Goal: Information Seeking & Learning: Learn about a topic

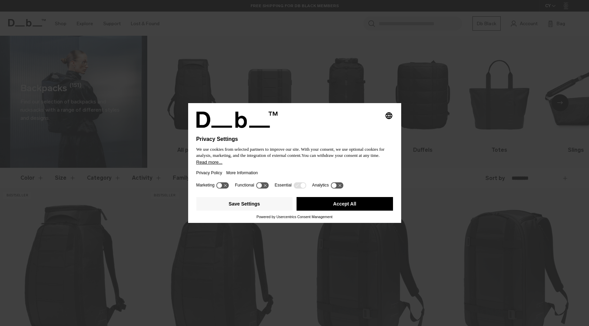
click at [369, 204] on button "Accept All" at bounding box center [344, 204] width 96 height 14
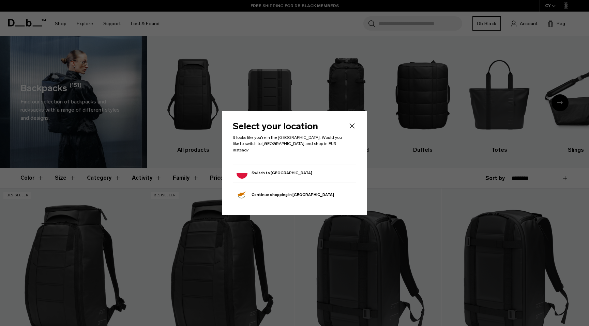
click at [319, 172] on form "Switch to Poland" at bounding box center [294, 173] width 116 height 11
click at [262, 170] on button "Switch to Poland" at bounding box center [274, 173] width 76 height 11
click at [259, 170] on button "Switch to Poland" at bounding box center [274, 173] width 76 height 11
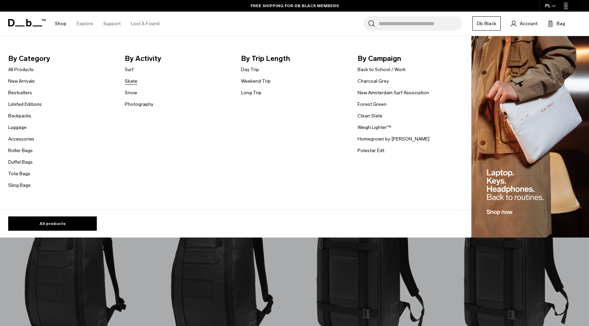
click at [135, 81] on link "Skate" at bounding box center [131, 81] width 13 height 7
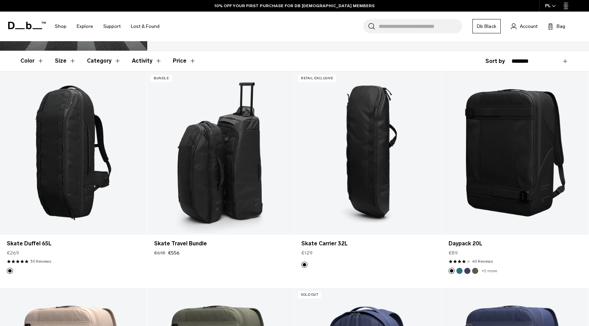
scroll to position [120, 0]
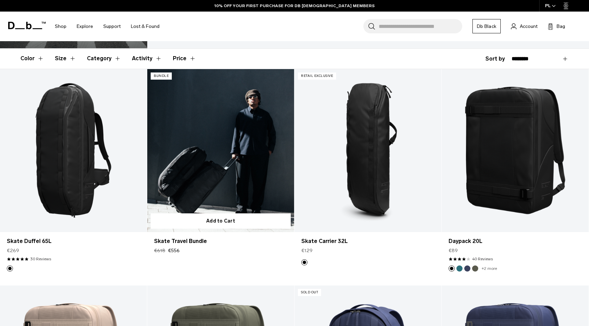
click at [197, 126] on link "Skate Travel Bundle" at bounding box center [220, 150] width 147 height 163
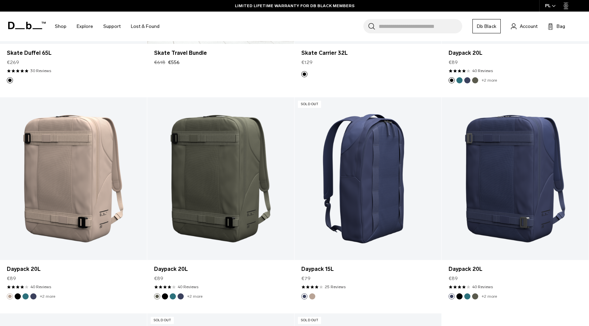
scroll to position [308, 0]
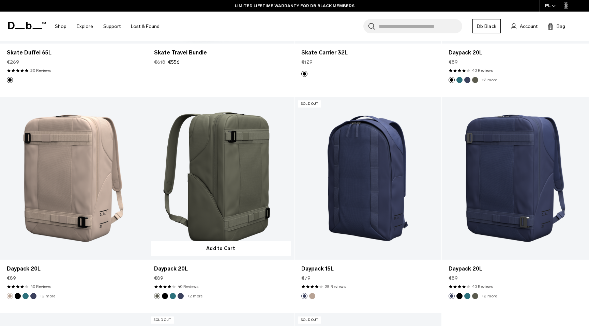
click at [230, 157] on link "Daypack 20L" at bounding box center [220, 178] width 147 height 163
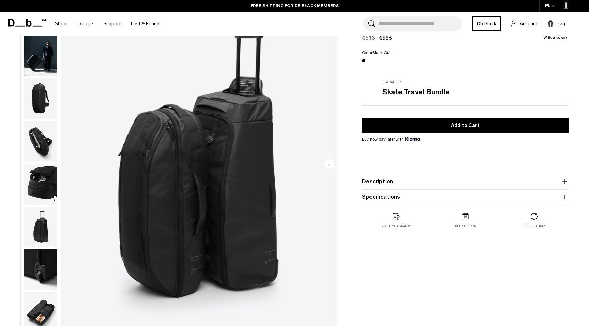
scroll to position [59, 0]
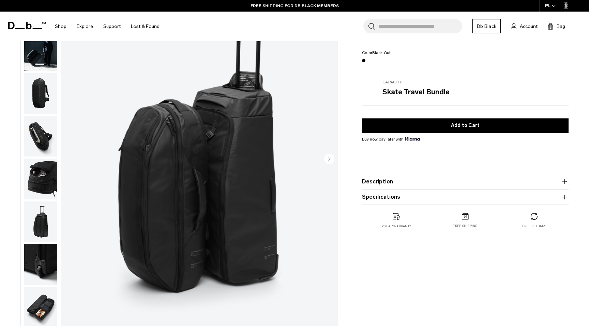
click at [332, 159] on circle "Next slide" at bounding box center [329, 159] width 10 height 10
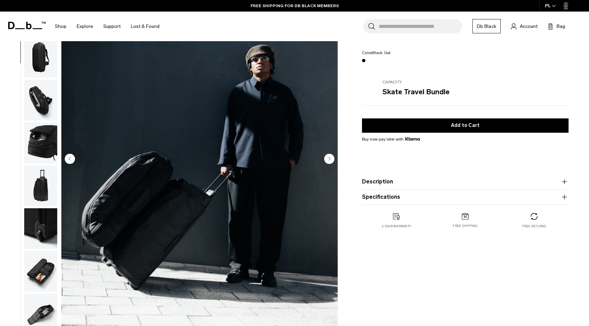
scroll to position [39, 0]
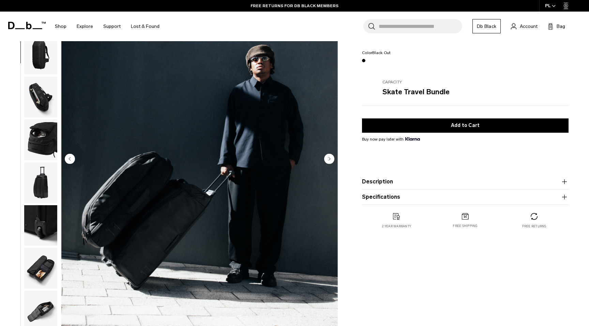
click at [332, 159] on circle "Next slide" at bounding box center [329, 159] width 10 height 10
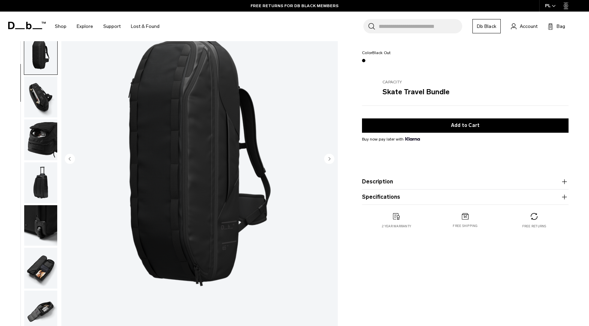
click at [332, 159] on circle "Next slide" at bounding box center [329, 159] width 10 height 10
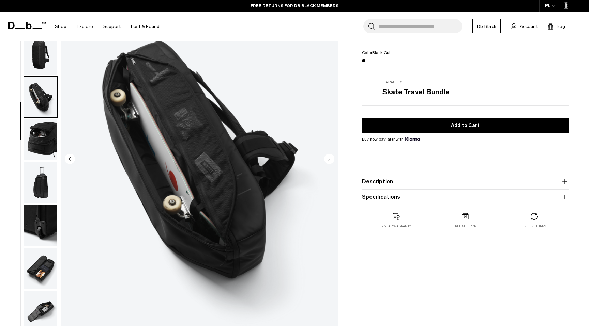
click at [332, 159] on circle "Next slide" at bounding box center [329, 159] width 10 height 10
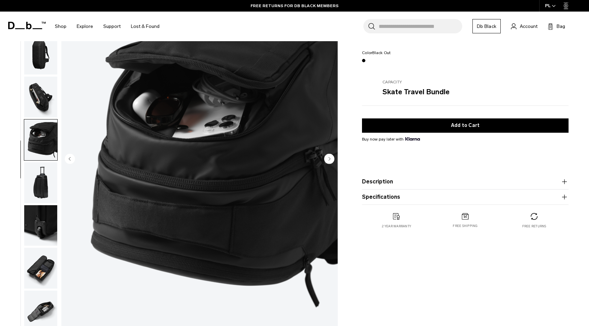
click at [332, 159] on circle "Next slide" at bounding box center [329, 159] width 10 height 10
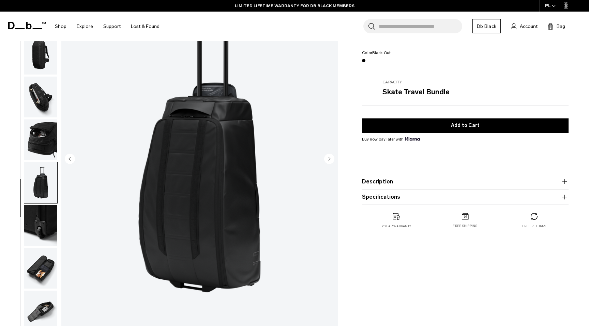
click at [332, 159] on circle "Next slide" at bounding box center [329, 159] width 10 height 10
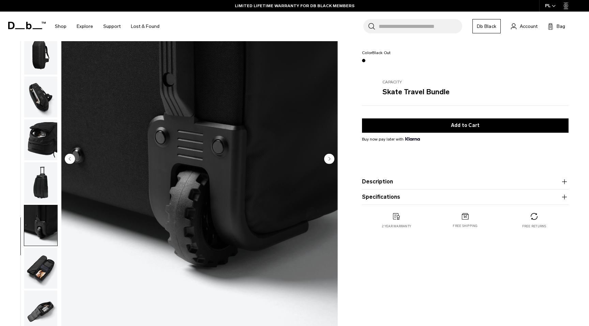
click at [332, 159] on circle "Next slide" at bounding box center [329, 159] width 10 height 10
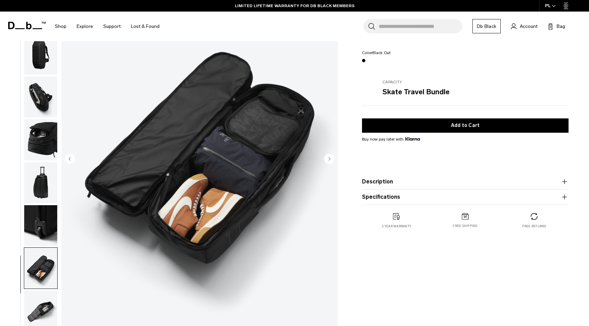
click at [332, 159] on circle "Next slide" at bounding box center [329, 159] width 10 height 10
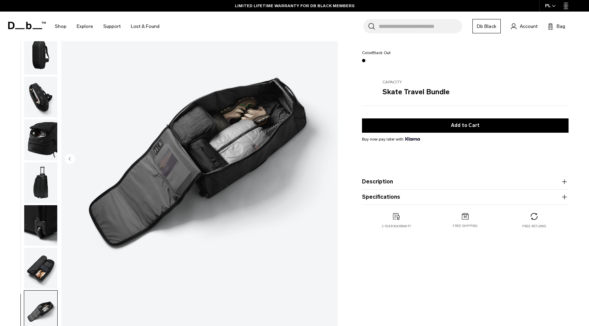
click at [332, 159] on img "9 / 9" at bounding box center [199, 159] width 276 height 345
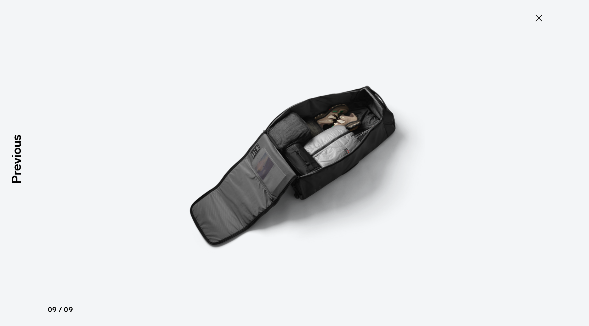
click at [542, 20] on icon at bounding box center [538, 18] width 11 height 11
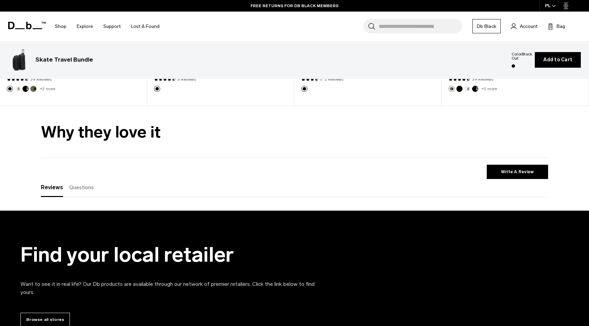
scroll to position [1431, 0]
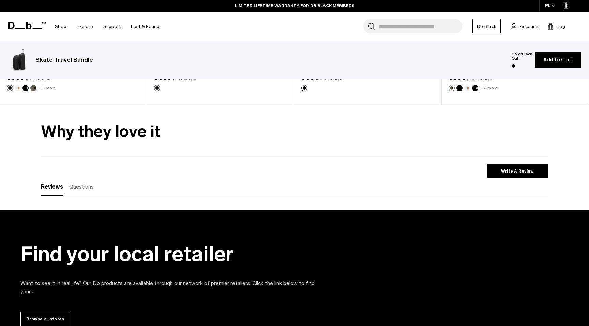
click at [80, 184] on span "Questions" at bounding box center [81, 187] width 25 height 6
click at [63, 184] on ul "Reviews (0) Questions (0)" at bounding box center [71, 190] width 60 height 12
click at [59, 184] on span "Reviews" at bounding box center [51, 187] width 20 height 6
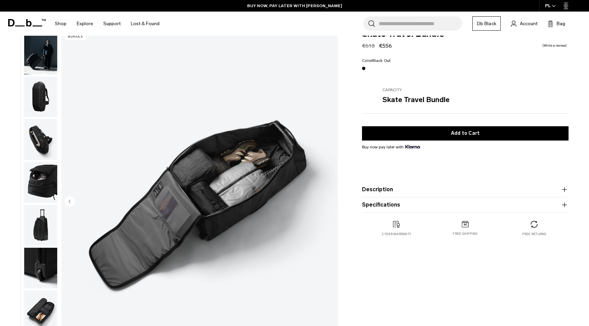
scroll to position [16, 0]
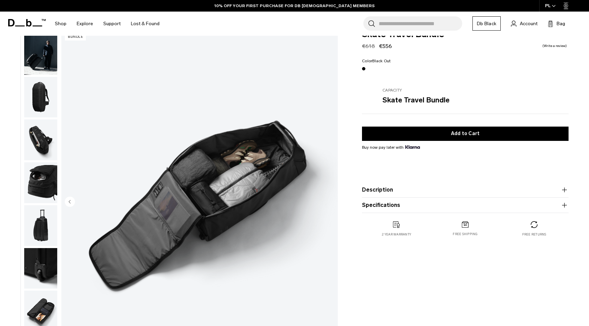
click at [40, 227] on img "button" at bounding box center [40, 225] width 33 height 41
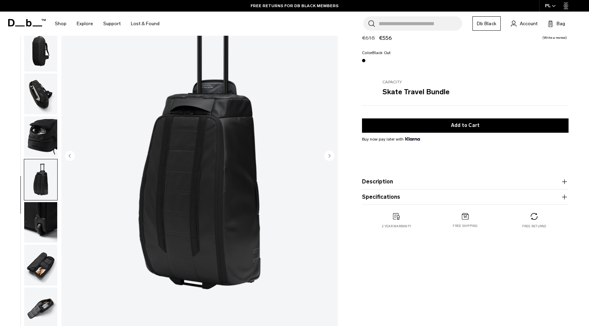
scroll to position [66, 0]
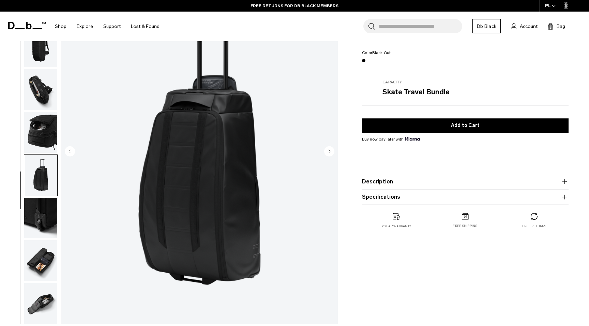
click at [326, 148] on circle "Next slide" at bounding box center [329, 151] width 10 height 10
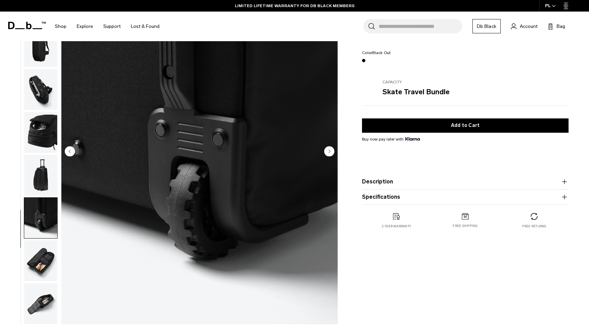
click at [326, 149] on circle "Next slide" at bounding box center [329, 151] width 10 height 10
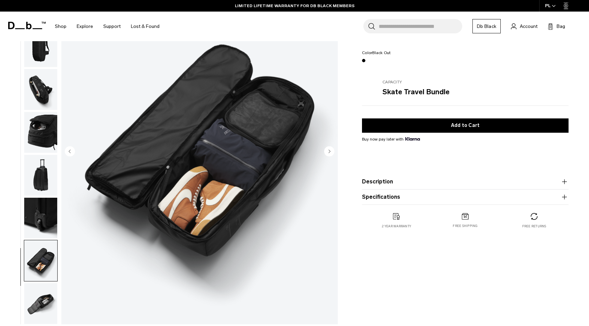
click at [327, 150] on circle "Next slide" at bounding box center [329, 151] width 10 height 10
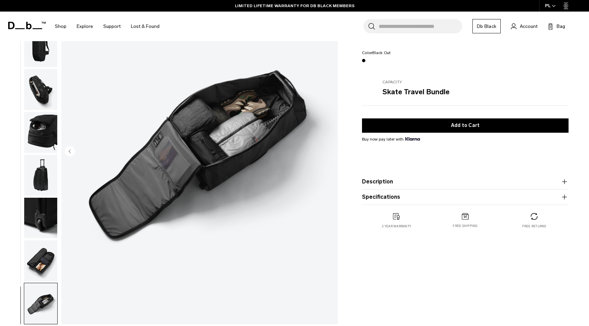
click at [327, 150] on img "9 / 9" at bounding box center [199, 152] width 276 height 345
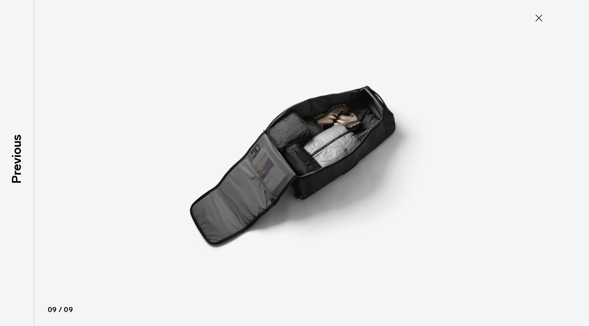
type button "Close"
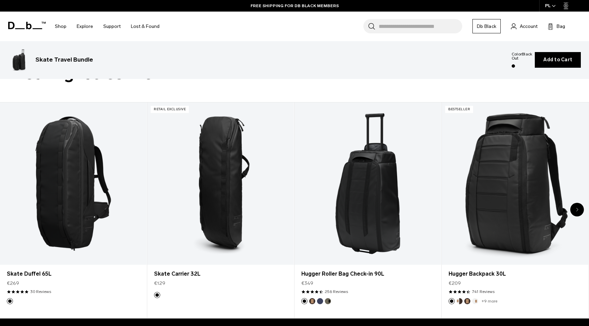
scroll to position [355, 0]
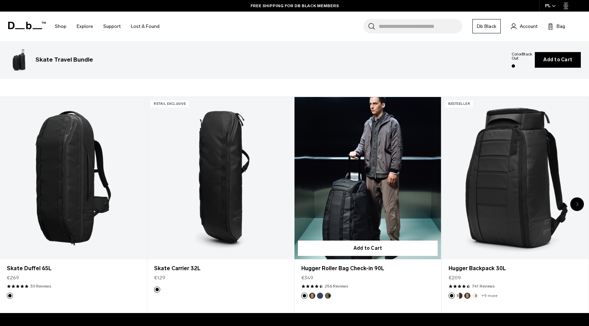
click at [380, 187] on link "Hugger Roller Bag Check-in 90L" at bounding box center [367, 178] width 147 height 163
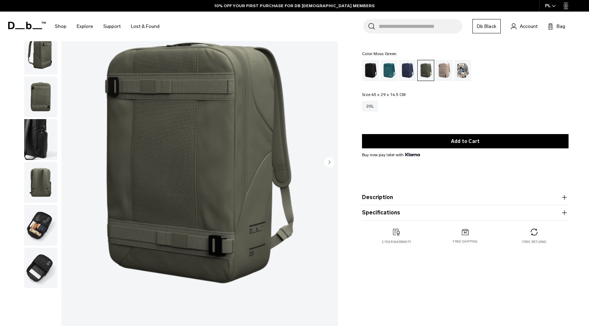
scroll to position [67, 0]
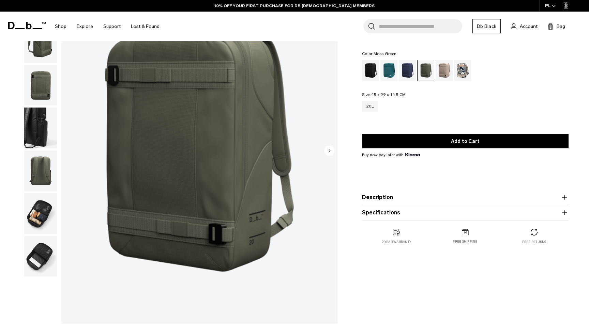
click at [37, 211] on img "button" at bounding box center [40, 214] width 33 height 41
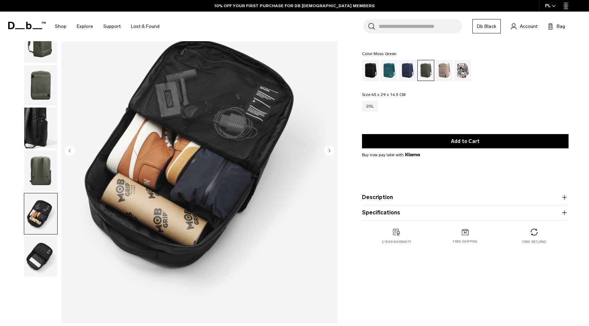
click at [329, 152] on icon "Next slide" at bounding box center [330, 150] width 2 height 3
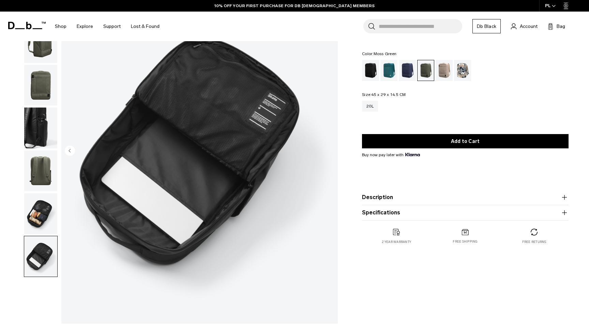
click at [329, 152] on img "7 / 7" at bounding box center [199, 151] width 276 height 345
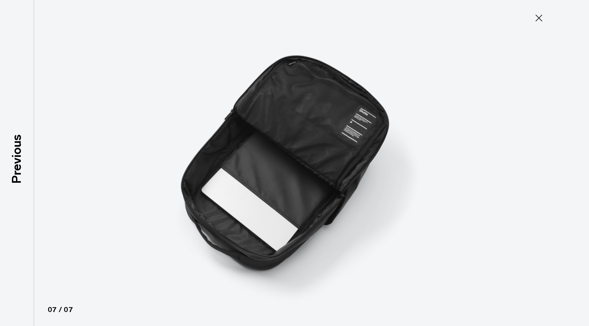
type button "Close"
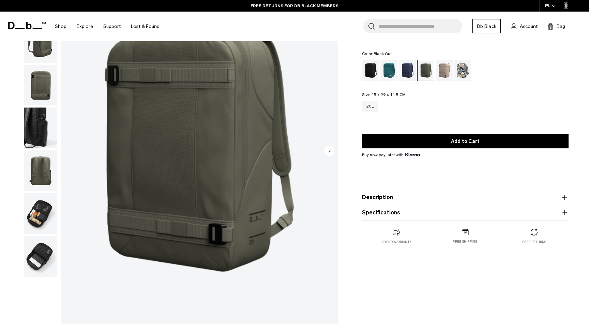
click at [375, 67] on div "Black Out" at bounding box center [370, 70] width 17 height 21
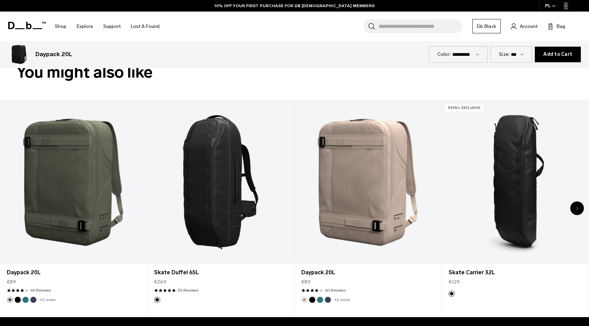
scroll to position [352, 0]
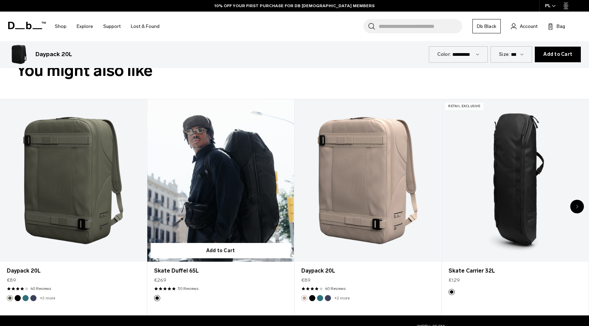
click at [215, 198] on link "Skate Duffel 65L" at bounding box center [220, 180] width 147 height 163
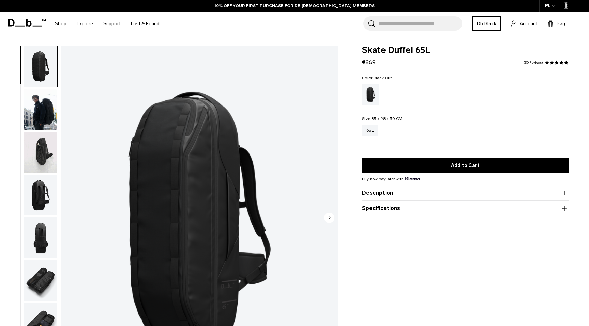
click at [50, 111] on img "button" at bounding box center [40, 109] width 33 height 41
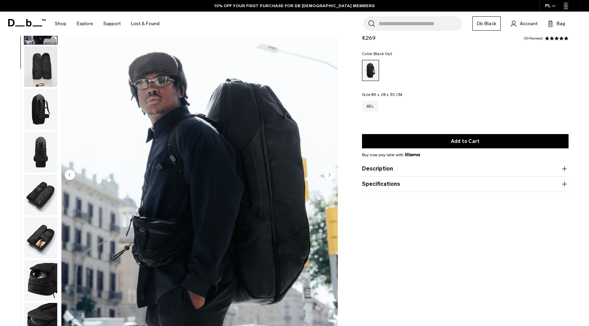
scroll to position [48, 0]
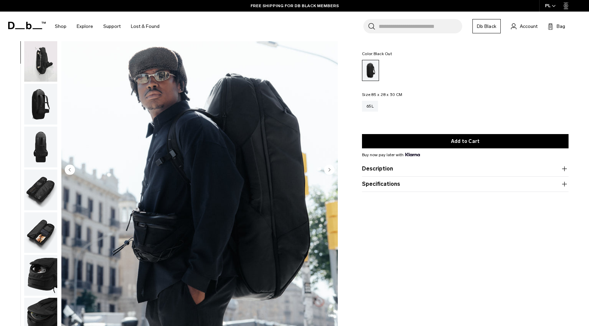
click at [41, 140] on img "button" at bounding box center [40, 147] width 33 height 41
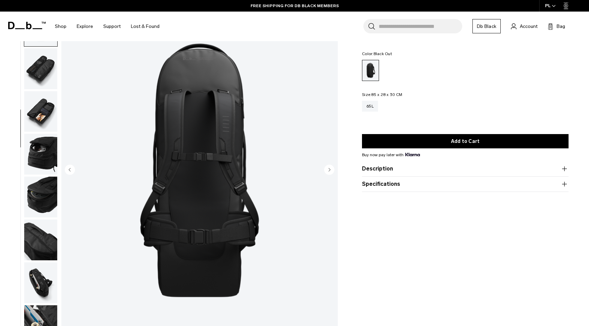
scroll to position [168, 0]
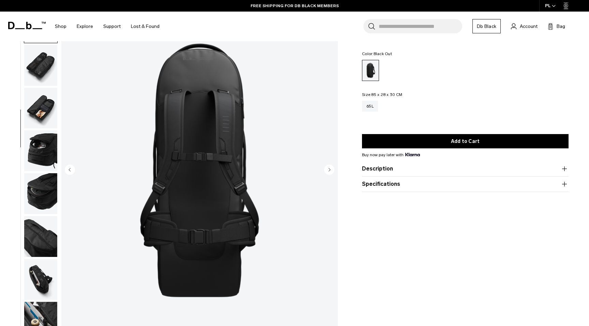
click at [39, 192] on img "button" at bounding box center [40, 193] width 33 height 41
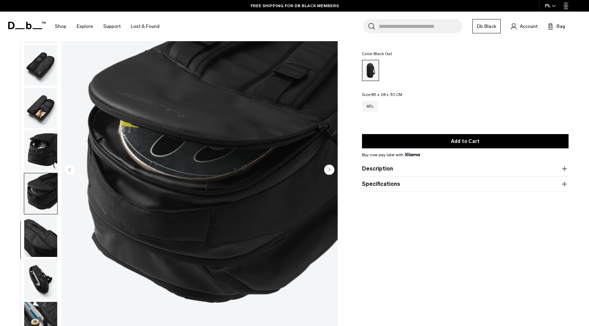
click at [39, 225] on img "button" at bounding box center [40, 236] width 33 height 41
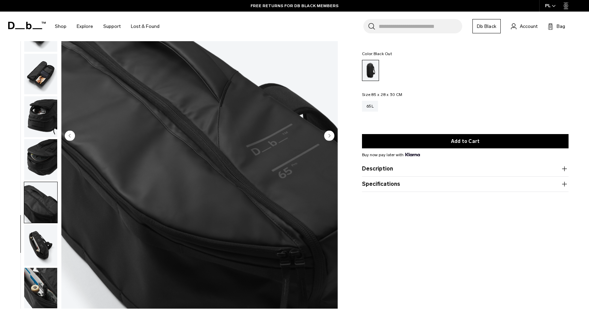
scroll to position [85, 0]
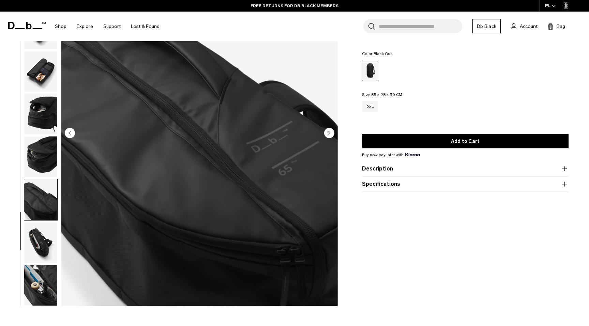
click at [39, 239] on img "button" at bounding box center [40, 243] width 33 height 41
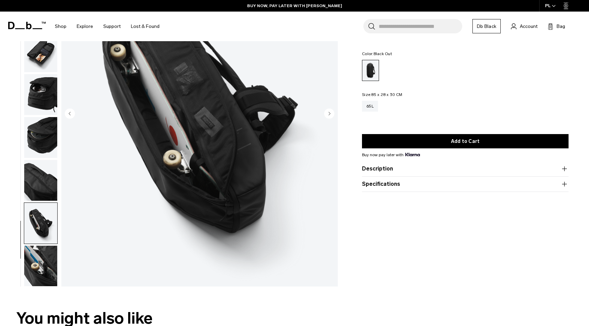
scroll to position [108, 0]
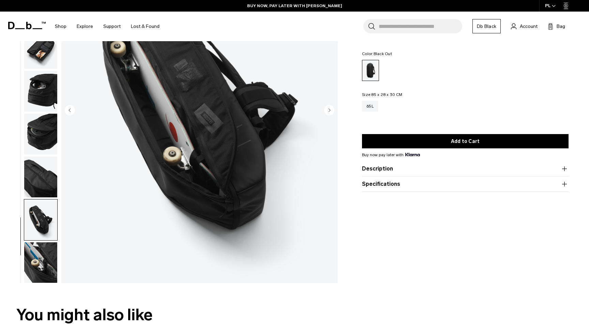
click at [37, 260] on img "button" at bounding box center [40, 263] width 33 height 41
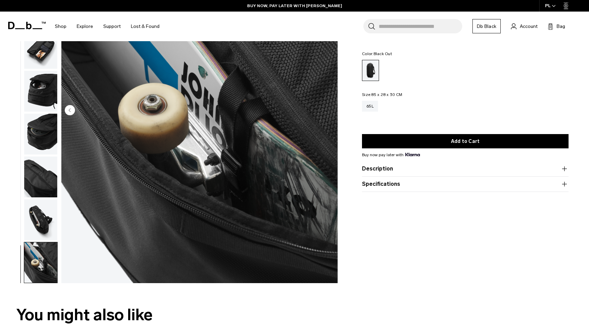
click at [43, 222] on img "button" at bounding box center [40, 220] width 33 height 41
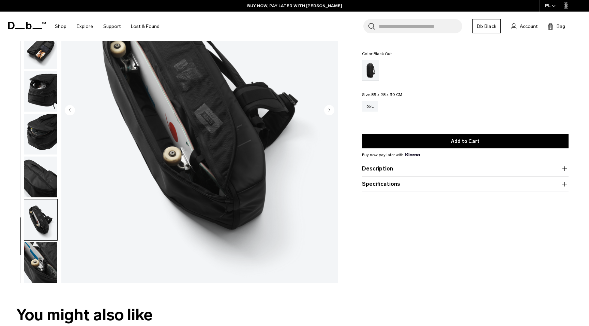
click at [43, 185] on img "button" at bounding box center [40, 177] width 33 height 41
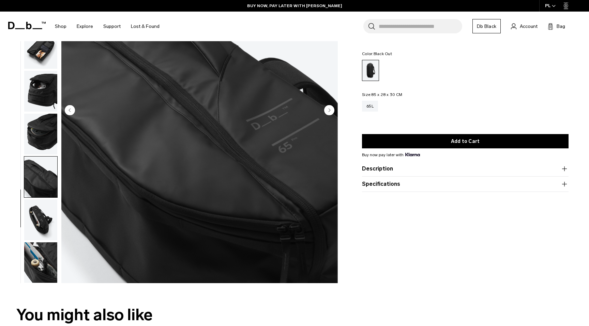
click at [45, 157] on img "button" at bounding box center [40, 177] width 33 height 41
click at [45, 131] on img "button" at bounding box center [40, 134] width 33 height 41
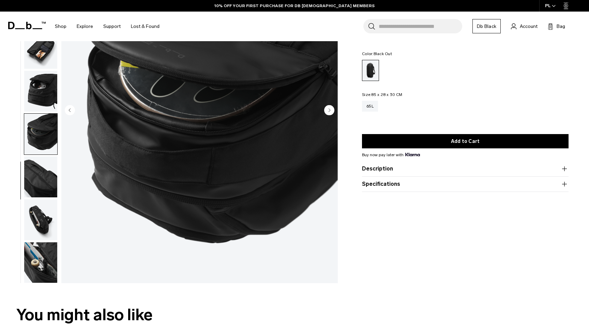
click at [43, 95] on img "button" at bounding box center [40, 91] width 33 height 41
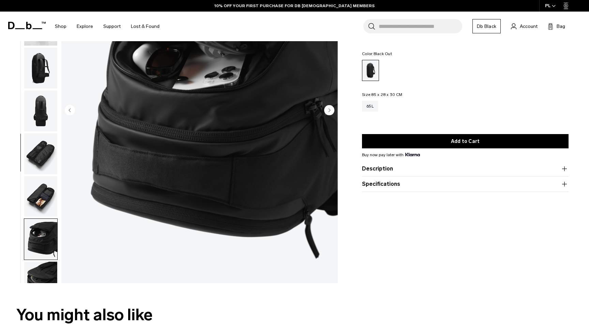
scroll to position [0, 0]
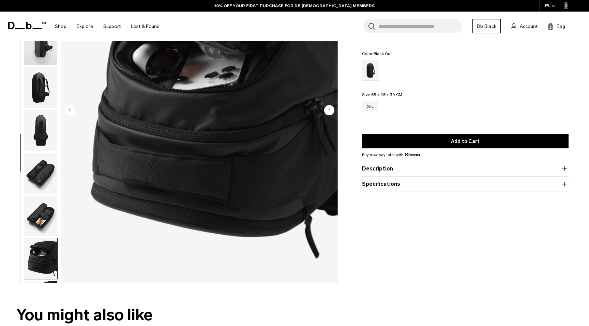
click at [45, 90] on img "button" at bounding box center [40, 87] width 33 height 41
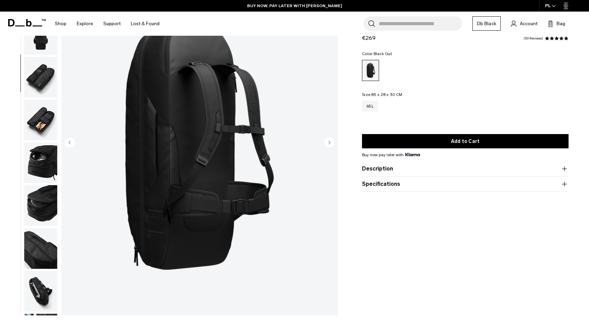
scroll to position [77, 0]
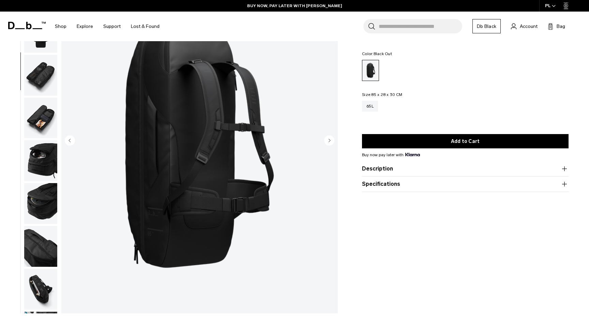
click at [330, 134] on img "4 / 12" at bounding box center [199, 141] width 276 height 345
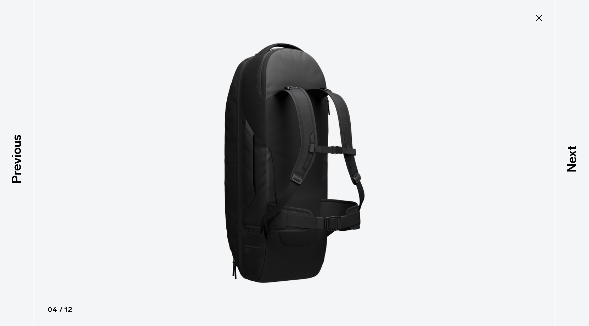
type button "Close"
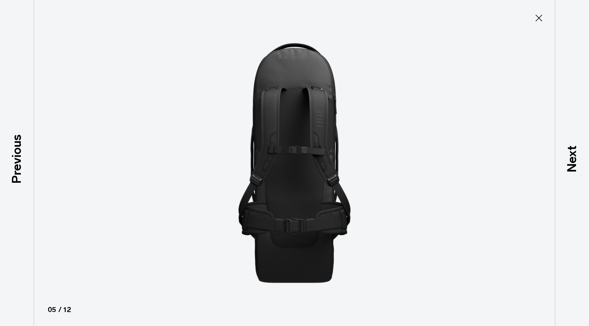
scroll to position [168, 0]
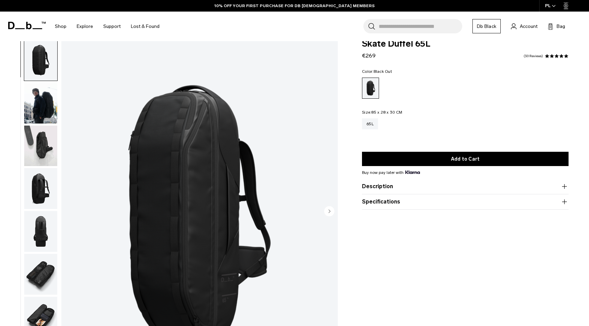
scroll to position [5, 0]
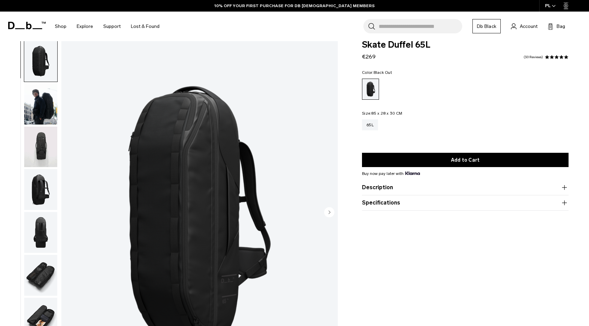
click at [331, 216] on circle "Next slide" at bounding box center [329, 212] width 10 height 10
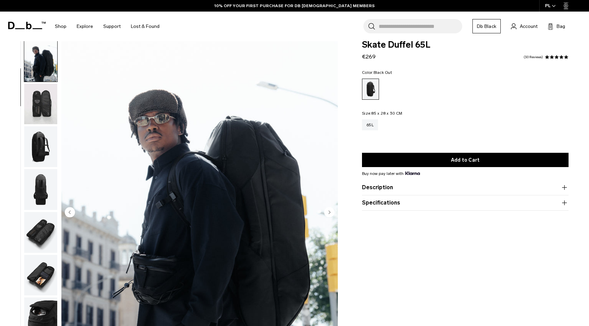
click at [331, 216] on circle "Next slide" at bounding box center [329, 212] width 10 height 10
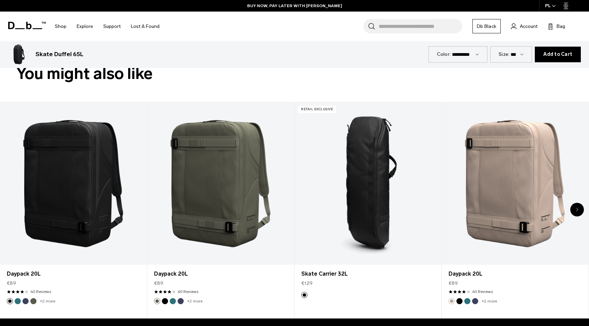
scroll to position [350, 0]
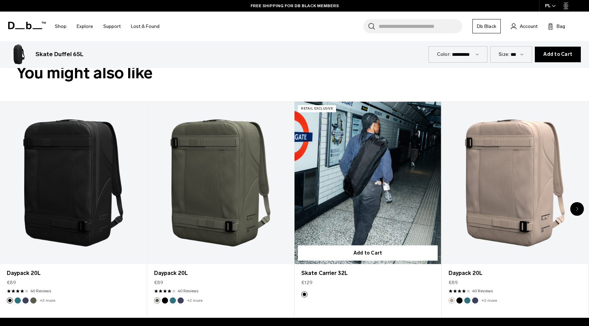
click at [367, 208] on link "Skate Carrier 32L" at bounding box center [367, 183] width 147 height 163
